Goal: Check status: Check status

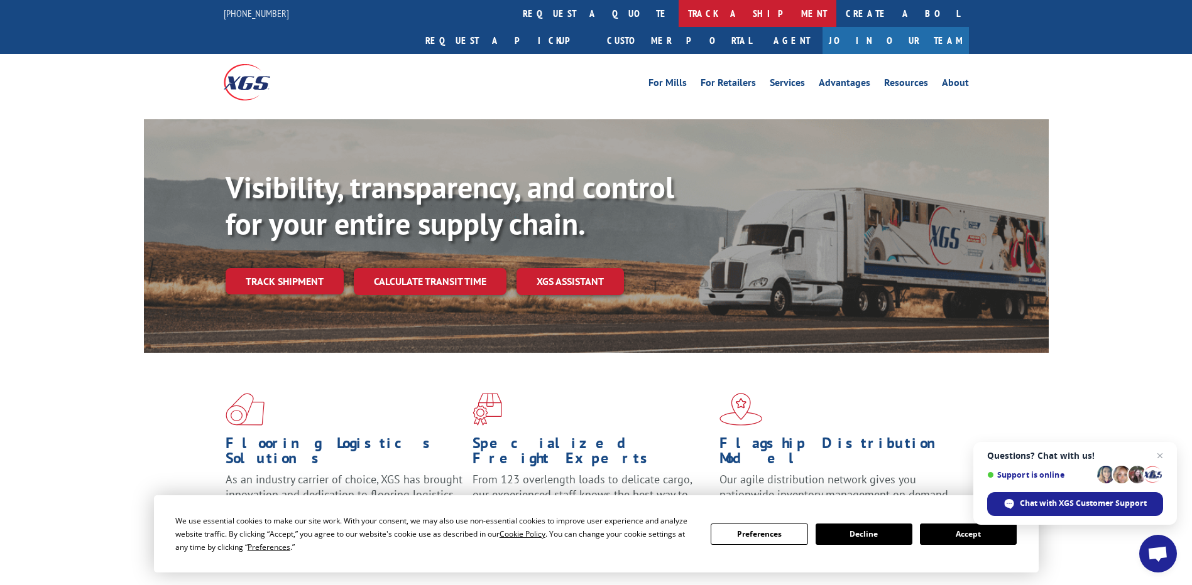
click at [678, 13] on link "track a shipment" at bounding box center [757, 13] width 158 height 27
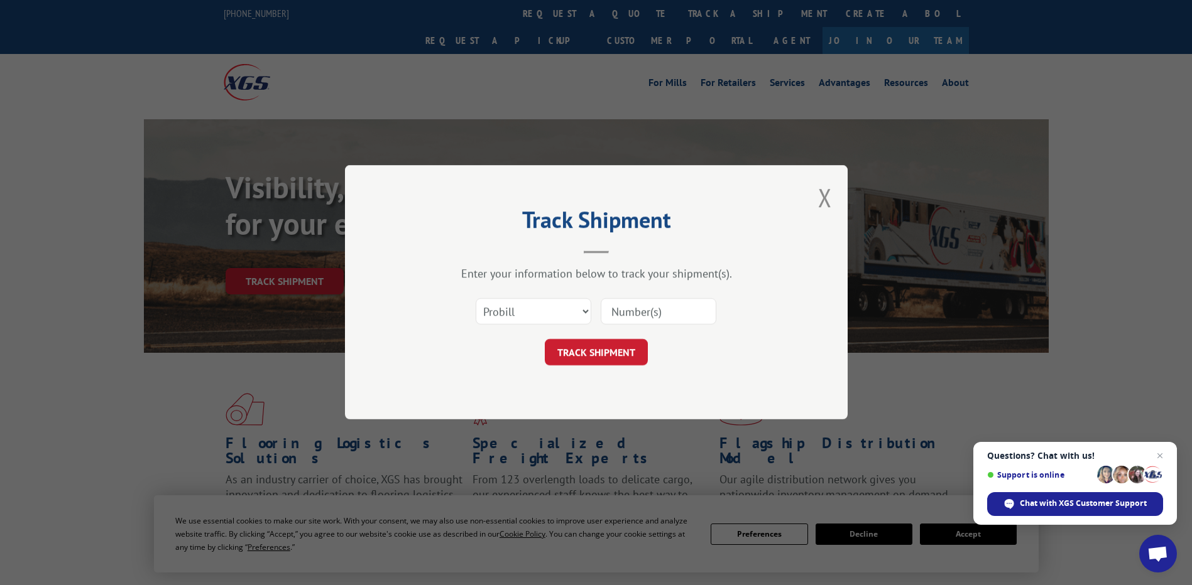
click at [653, 313] on input at bounding box center [659, 312] width 116 height 26
paste input "17501929"
type input "17501929"
click at [618, 349] on button "TRACK SHIPMENT" at bounding box center [596, 353] width 103 height 26
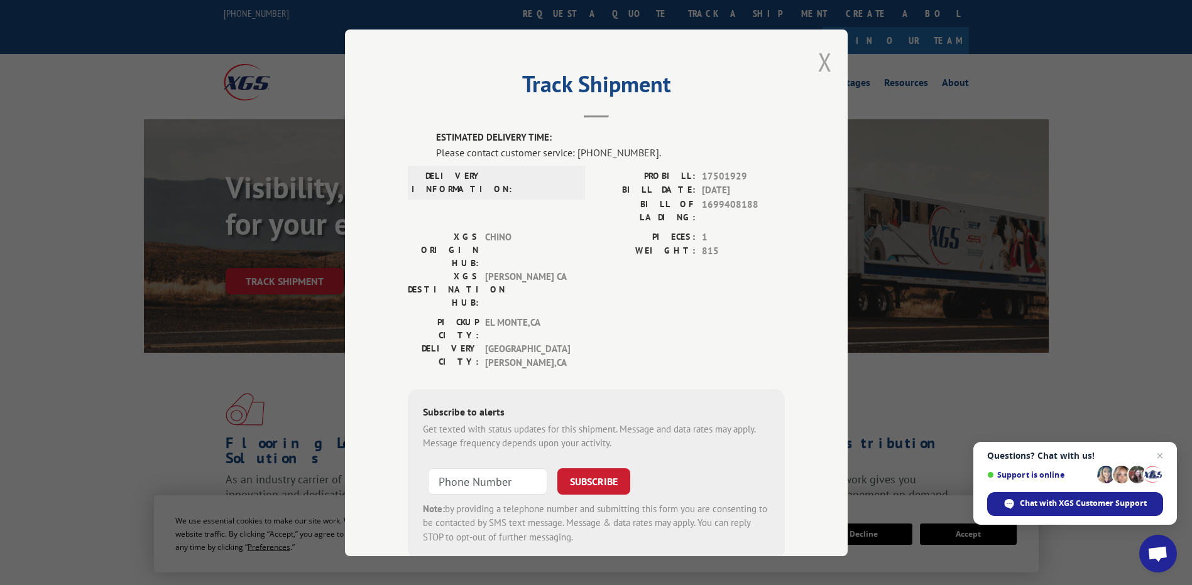
click at [818, 67] on button "Close modal" at bounding box center [825, 61] width 14 height 33
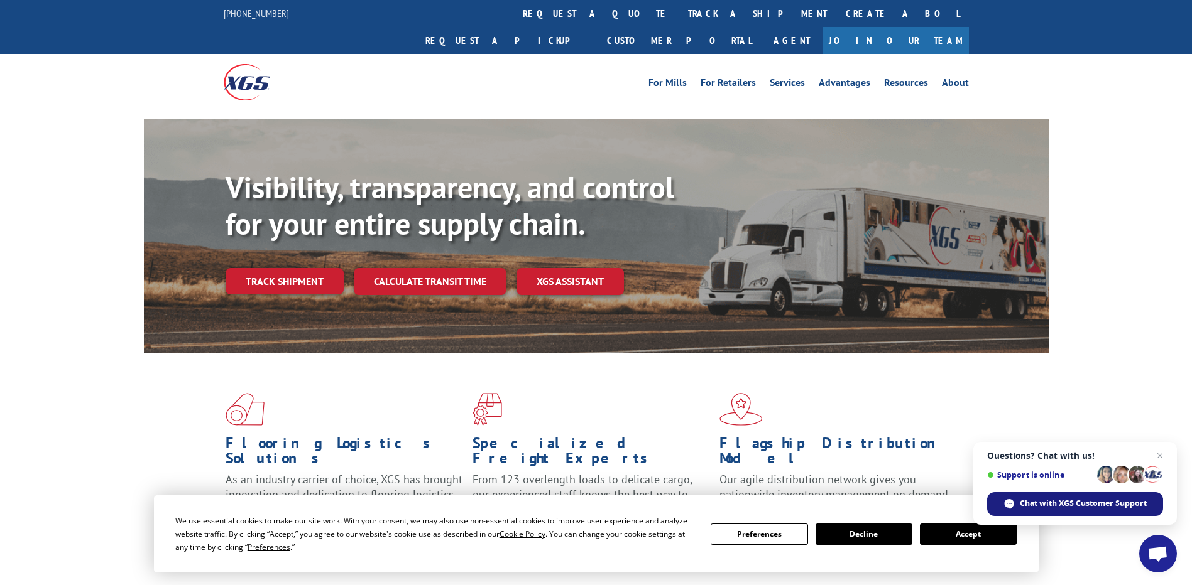
click at [1090, 498] on span "Chat with XGS Customer Support" at bounding box center [1083, 503] width 127 height 11
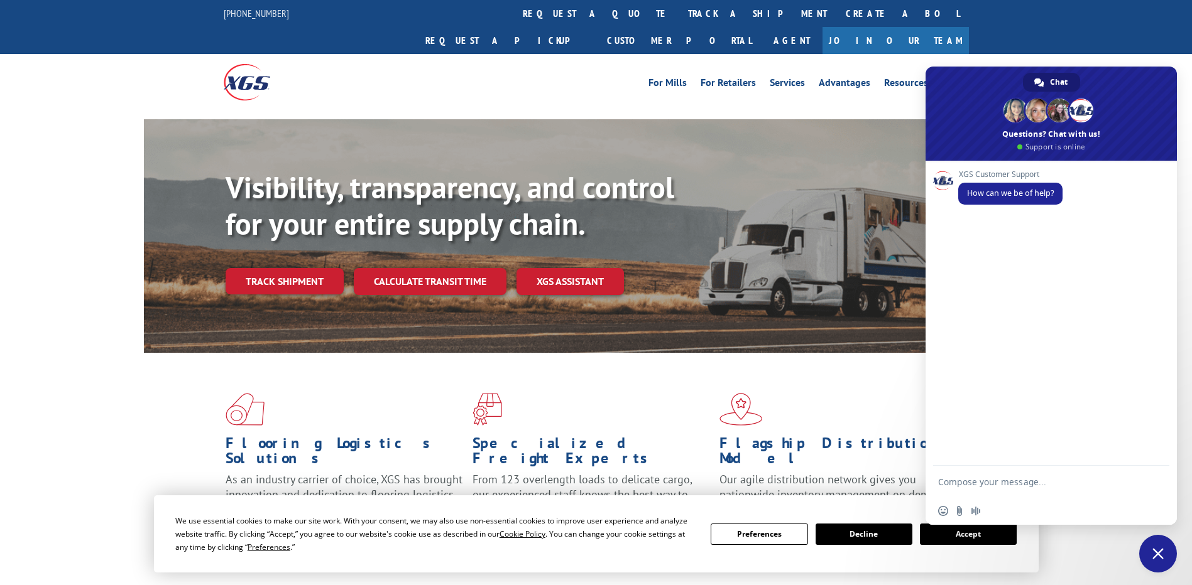
click at [1018, 485] on textarea "Compose your message..." at bounding box center [1038, 481] width 201 height 31
type textarea "17501929 WHAT THE STATUS FOR THIS PRO NUMBER"
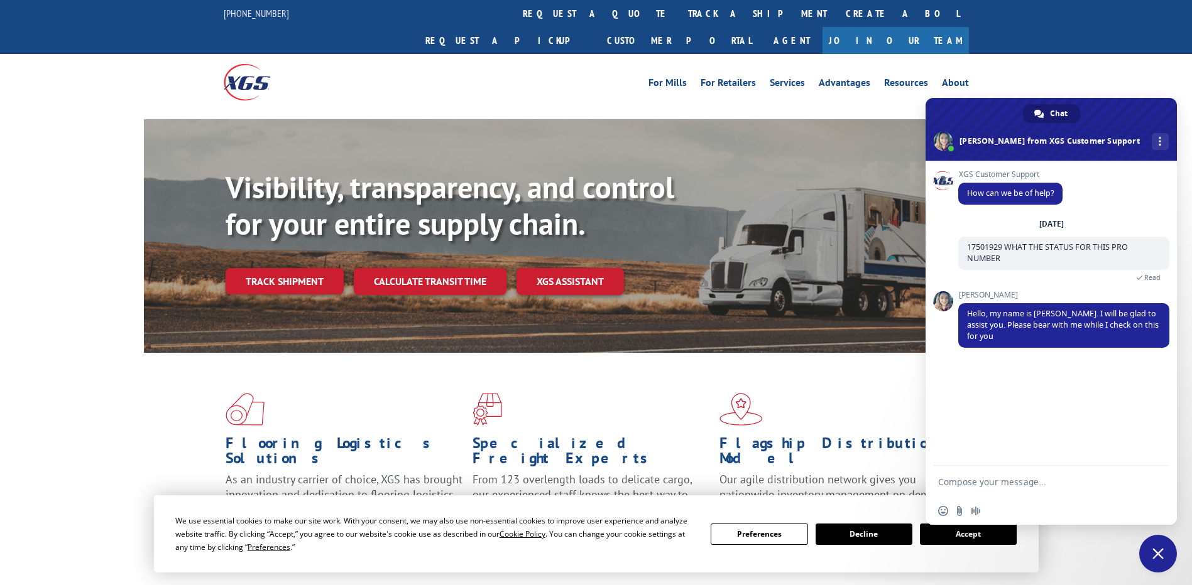
click at [1011, 484] on textarea "Compose your message..." at bounding box center [1038, 481] width 201 height 31
click at [990, 489] on textarea "Compose your message..." at bounding box center [1038, 481] width 201 height 31
click at [678, 18] on link "track a shipment" at bounding box center [757, 13] width 158 height 27
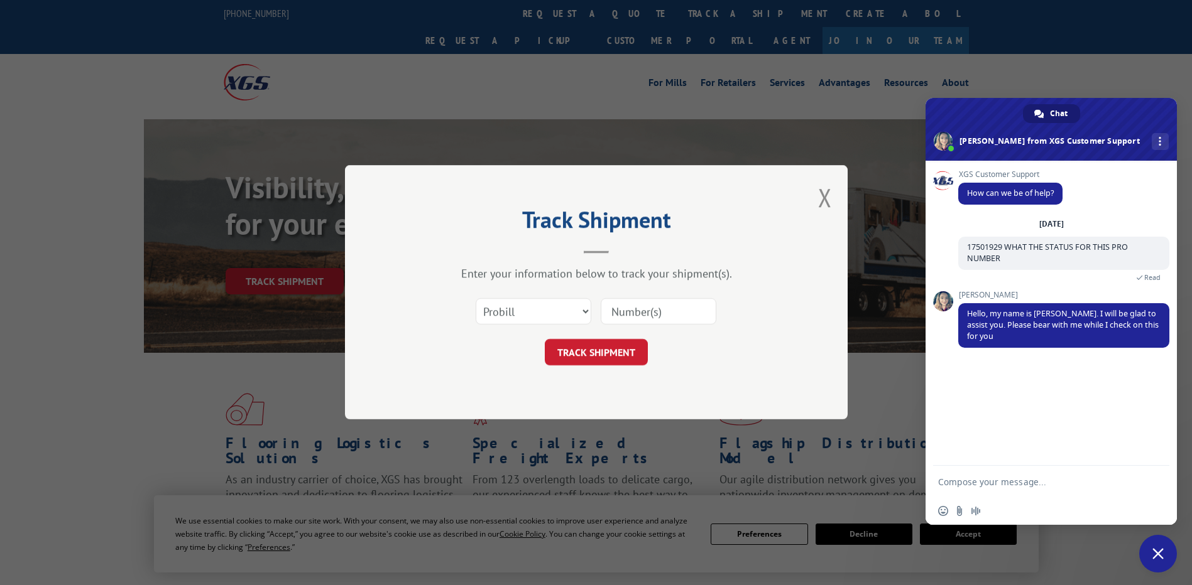
click at [638, 308] on input at bounding box center [659, 312] width 116 height 26
paste input "17501929"
type input "17501929"
click at [622, 354] on button "TRACK SHIPMENT" at bounding box center [596, 353] width 103 height 26
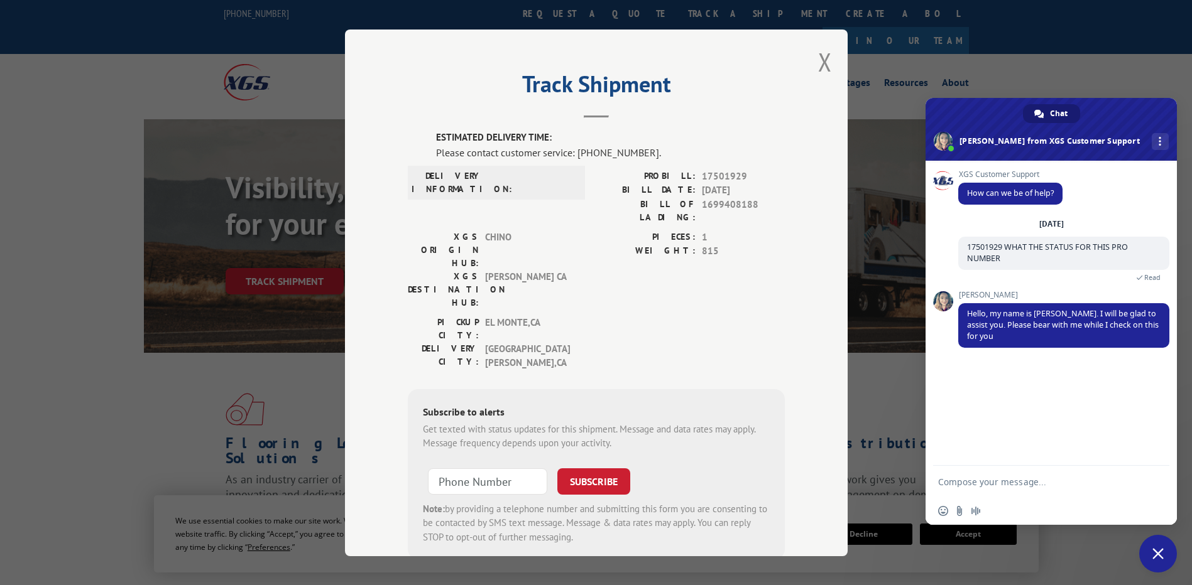
click at [960, 484] on textarea "Compose your message..." at bounding box center [1038, 481] width 201 height 31
type textarea "??"
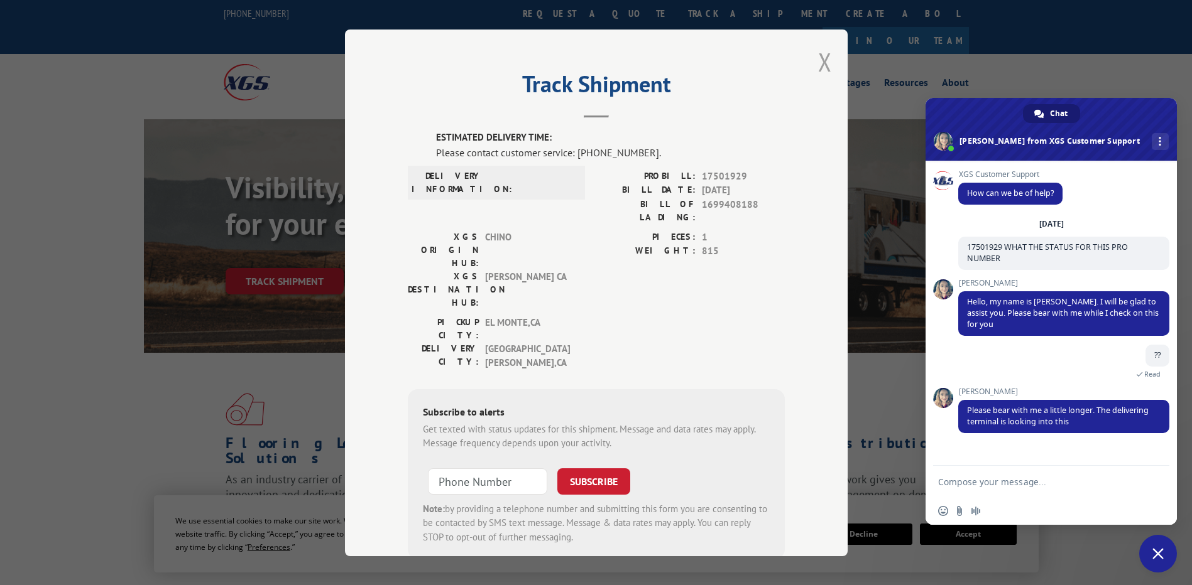
click at [820, 62] on button "Close modal" at bounding box center [825, 61] width 14 height 33
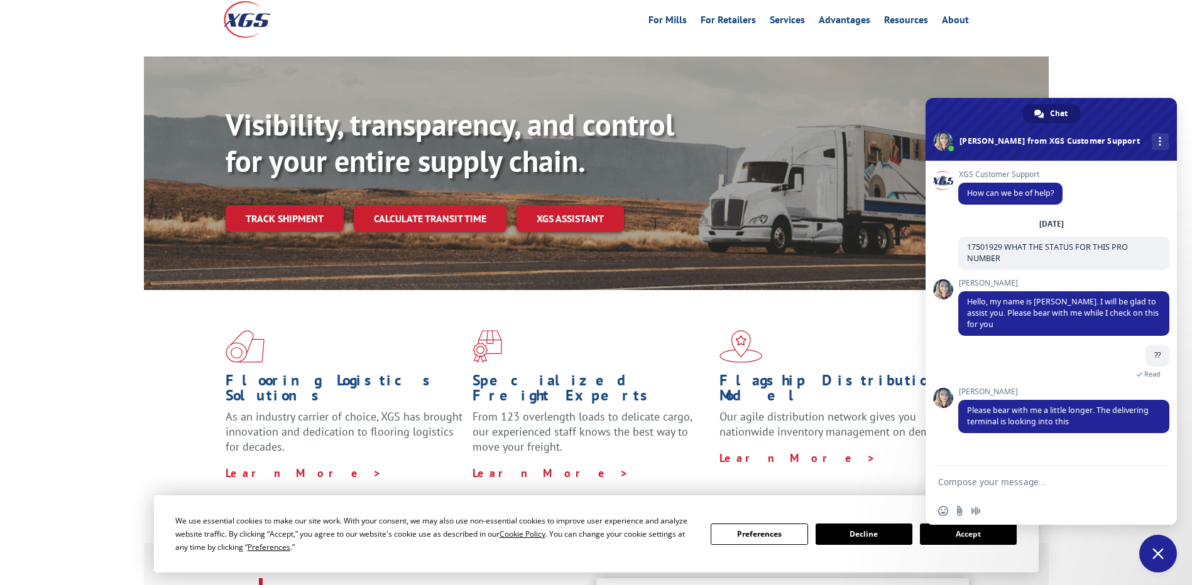
scroll to position [126, 0]
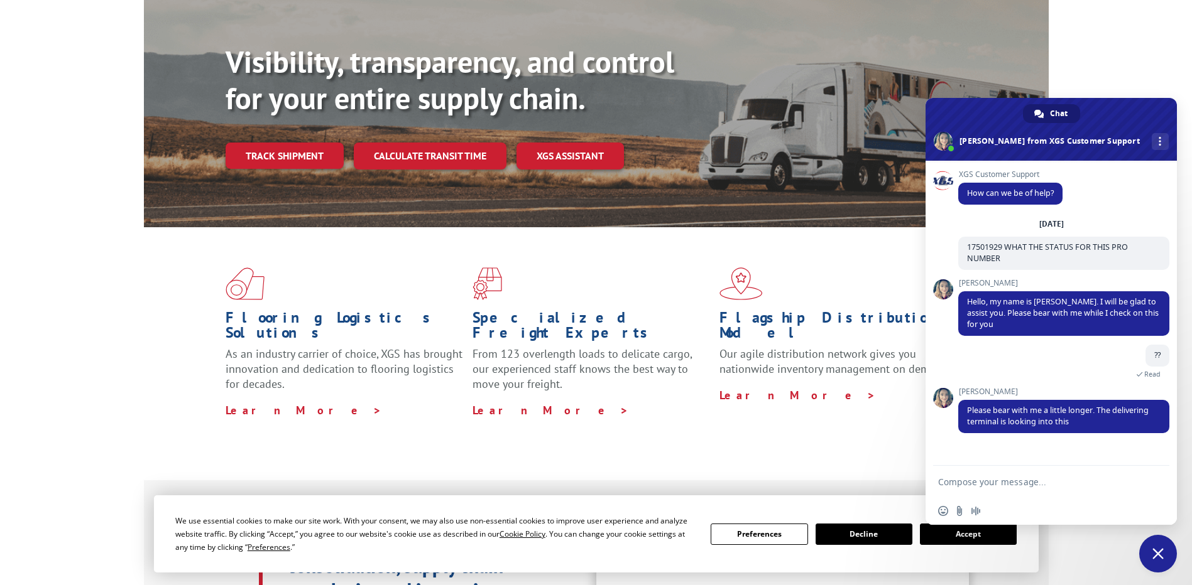
click at [1100, 70] on div "Visibility, transparency, and control for your entire supply chain. Track shipm…" at bounding box center [596, 123] width 1192 height 258
click at [1111, 76] on div "Visibility, transparency, and control for your entire supply chain. Track shipm…" at bounding box center [596, 123] width 1192 height 258
click at [1050, 114] on span "Chat" at bounding box center [1059, 113] width 18 height 19
click at [1156, 555] on span "Close chat" at bounding box center [1157, 553] width 11 height 11
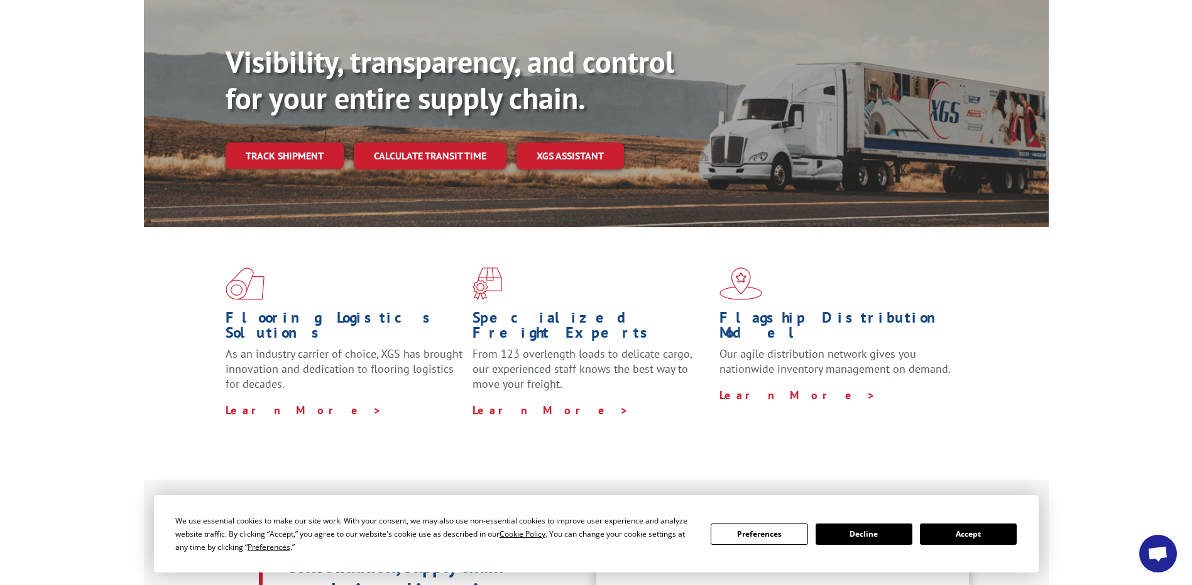
click at [878, 535] on button "Decline" at bounding box center [863, 534] width 97 height 21
